Goal: Find specific page/section: Find specific page/section

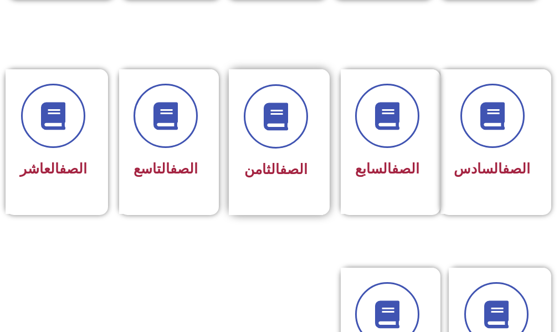
scroll to position [665, 0]
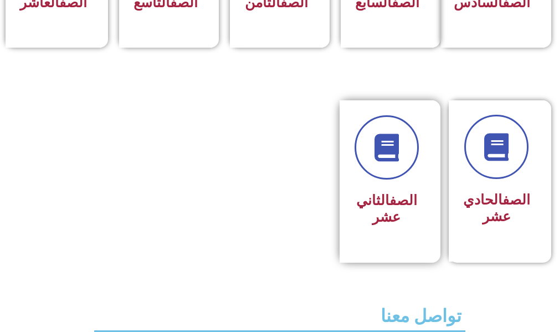
click at [401, 208] on link "الصف" at bounding box center [404, 200] width 28 height 16
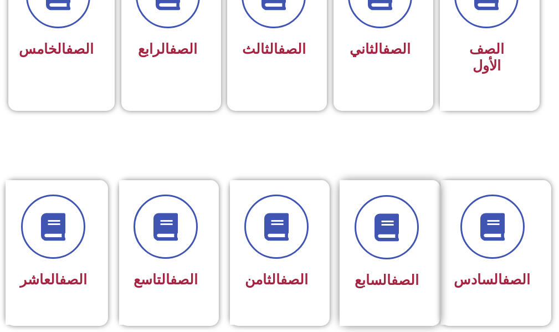
scroll to position [610, 0]
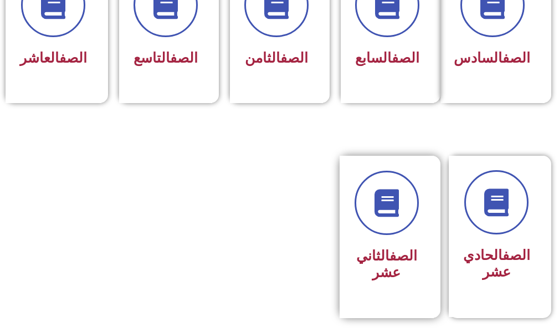
click at [376, 260] on div "الصف الثاني عشر" at bounding box center [387, 264] width 64 height 43
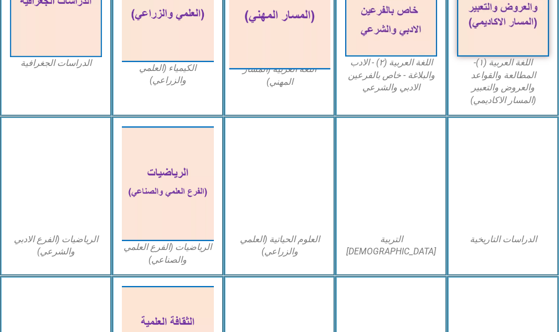
scroll to position [554, 0]
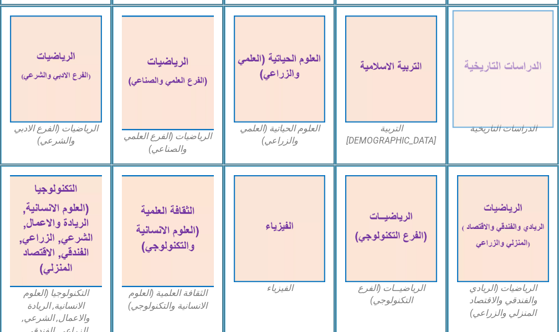
click at [509, 67] on img at bounding box center [503, 69] width 101 height 118
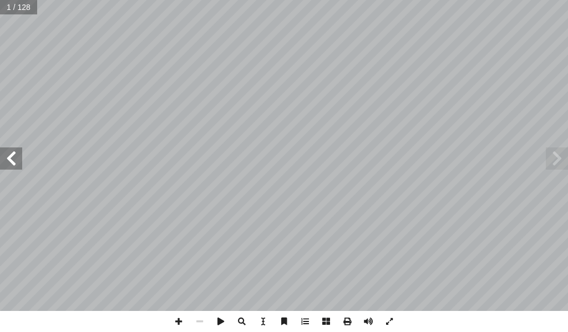
click at [7, 157] on span at bounding box center [11, 158] width 22 height 22
click at [8, 157] on span at bounding box center [11, 158] width 22 height 22
click at [7, 156] on span at bounding box center [11, 158] width 22 height 22
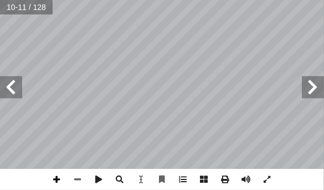
drag, startPoint x: 54, startPoint y: 176, endPoint x: 45, endPoint y: 174, distance: 9.1
click at [54, 176] on span at bounding box center [57, 178] width 21 height 21
click at [269, 178] on span at bounding box center [267, 178] width 21 height 21
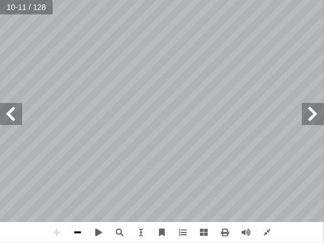
click at [74, 232] on span at bounding box center [78, 232] width 21 height 21
click at [203, 233] on span at bounding box center [204, 232] width 21 height 21
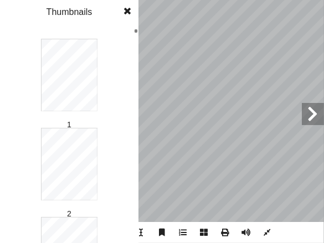
click at [203, 228] on span at bounding box center [204, 232] width 21 height 21
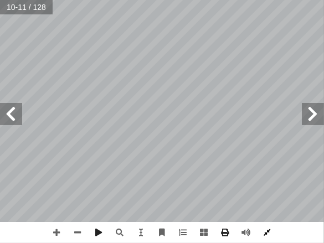
click at [272, 236] on span at bounding box center [267, 232] width 21 height 21
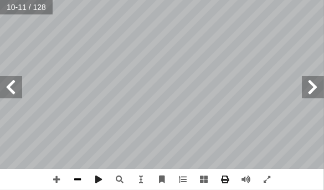
click at [79, 180] on span at bounding box center [78, 178] width 21 height 21
